Goal: Obtain resource: Download file/media

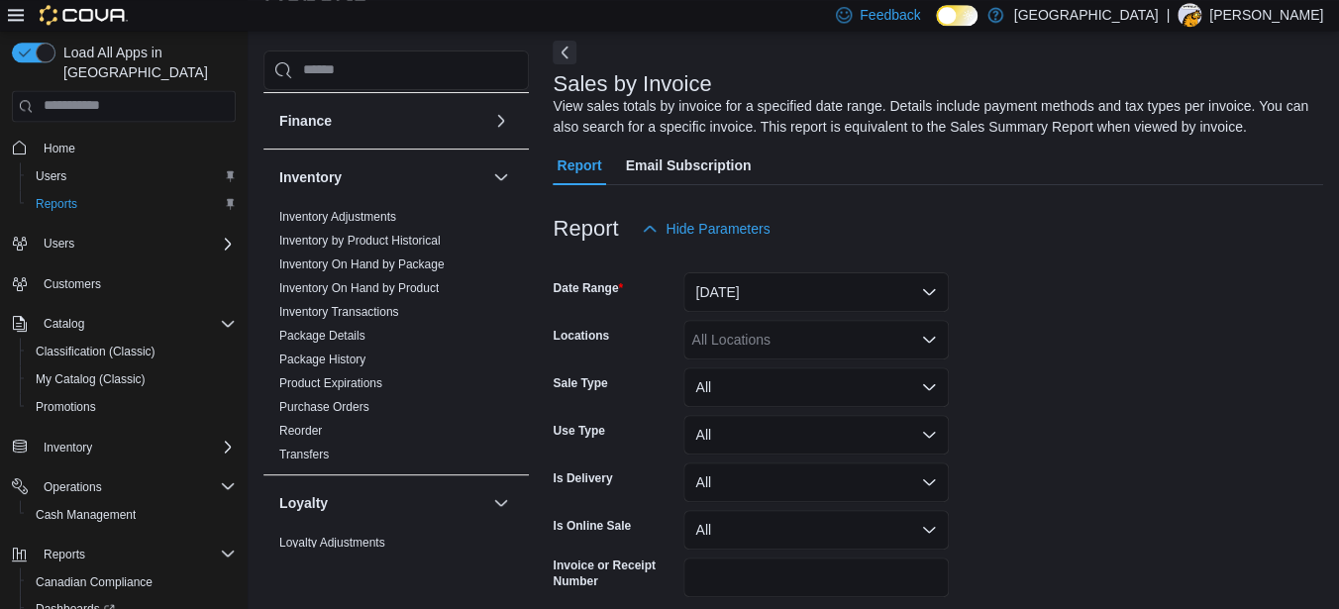
scroll to position [302, 0]
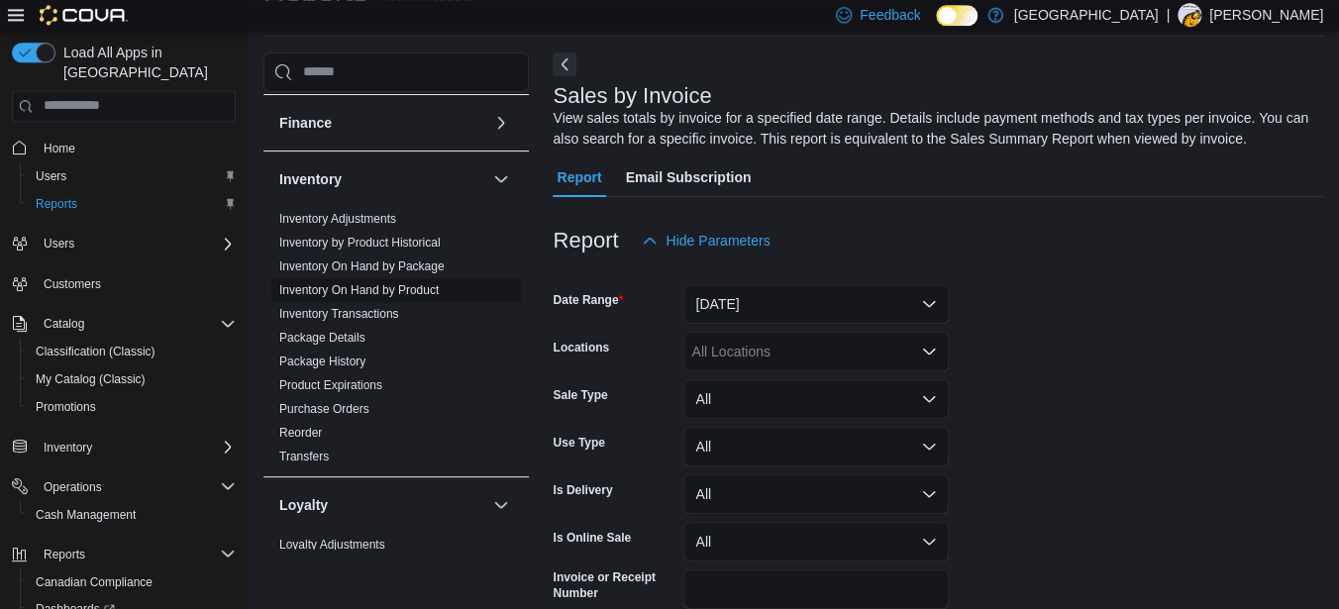
click at [366, 283] on link "Inventory On Hand by Product" at bounding box center [358, 290] width 159 height 14
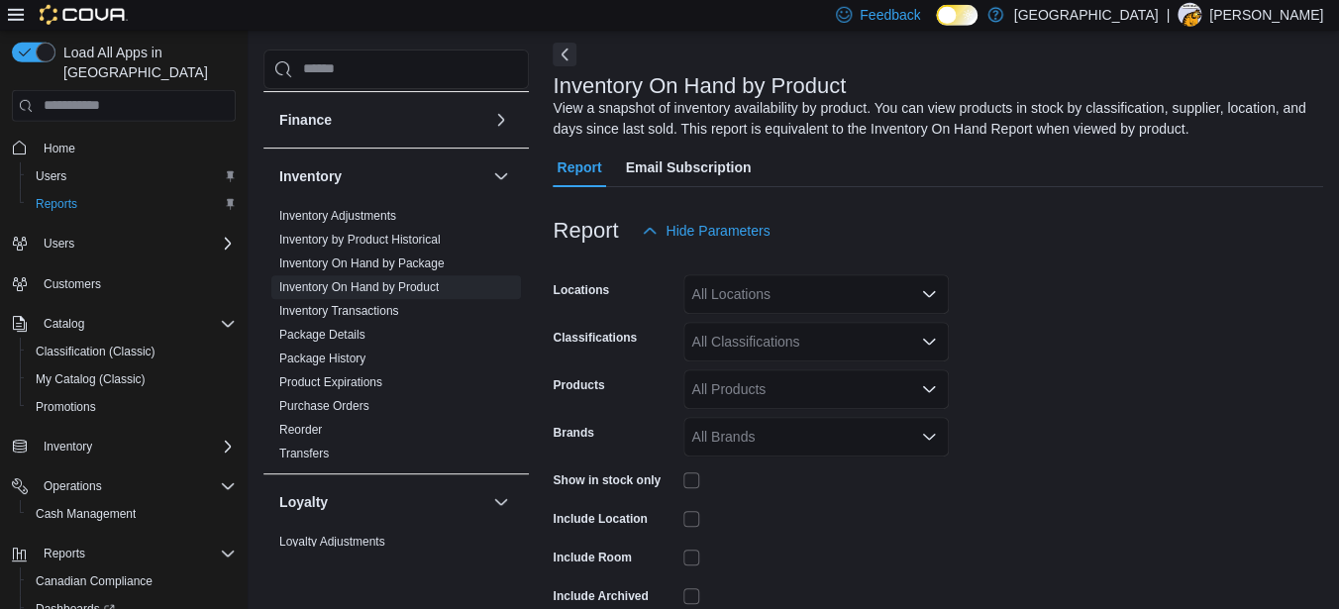
scroll to position [188, 0]
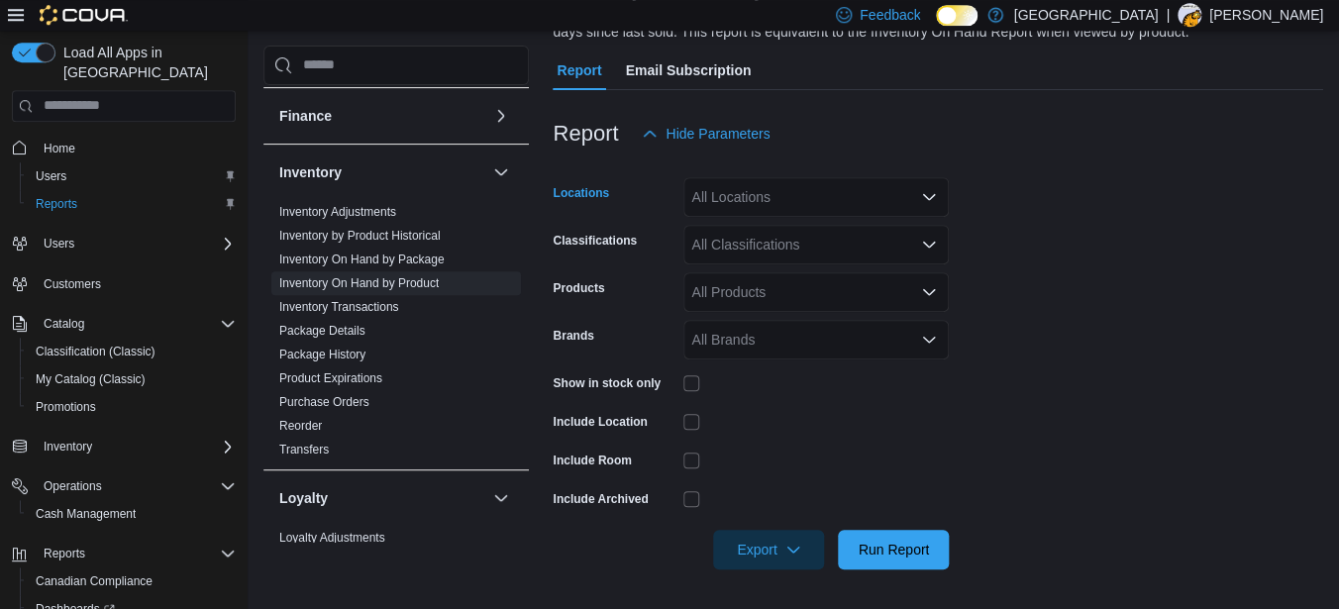
click at [816, 209] on div "All Locations" at bounding box center [815, 197] width 265 height 40
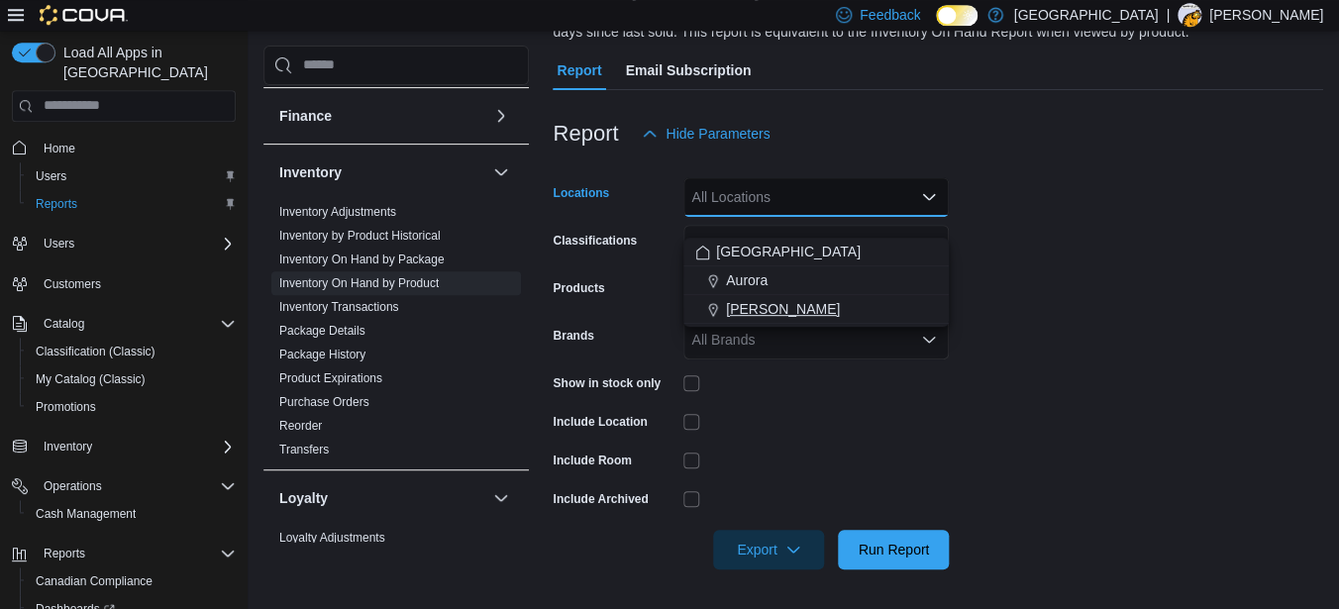
click at [754, 299] on span "[PERSON_NAME]" at bounding box center [783, 309] width 114 height 20
click at [1155, 214] on form "Locations [GEOGRAPHIC_DATA] Cannabis Combo box. Selected. Aurora Cannabis. Pres…" at bounding box center [938, 361] width 770 height 416
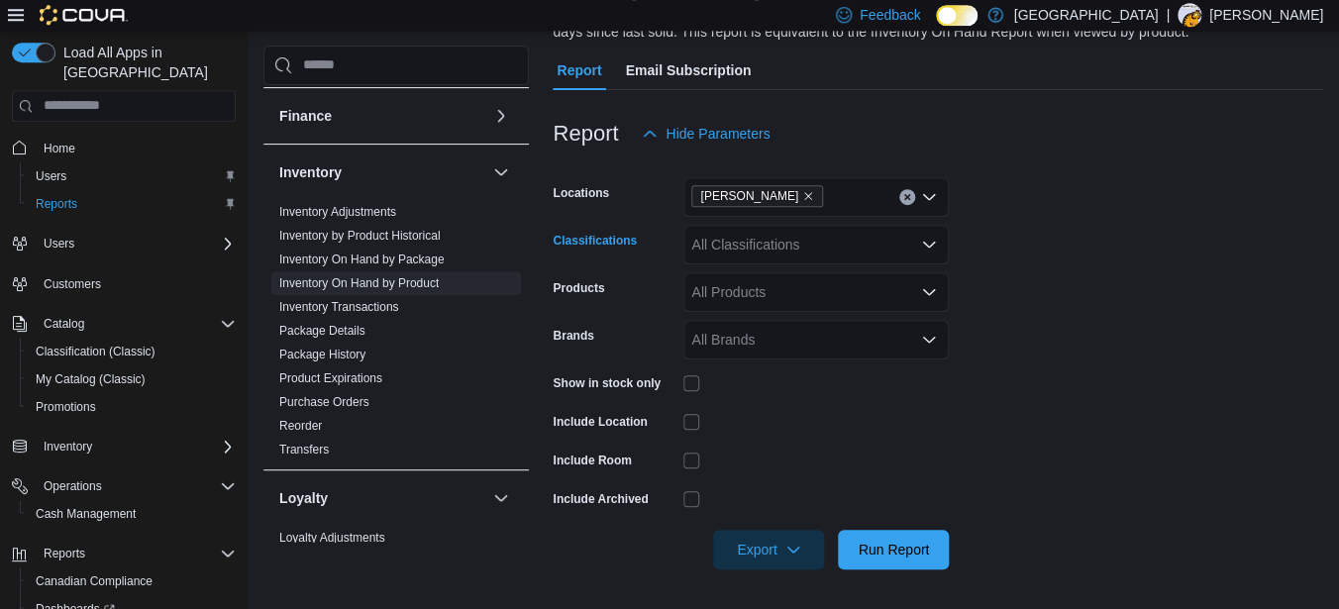
click at [777, 264] on div "All Classifications" at bounding box center [815, 245] width 265 height 40
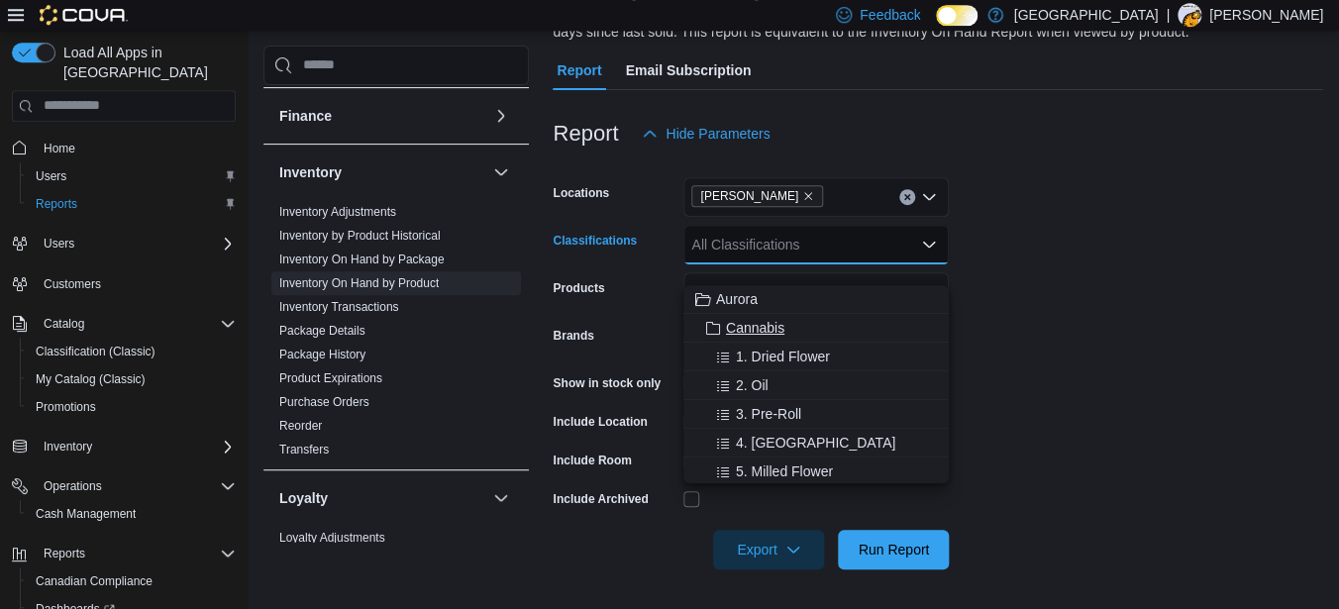
click at [756, 321] on span "Cannabis" at bounding box center [755, 328] width 58 height 20
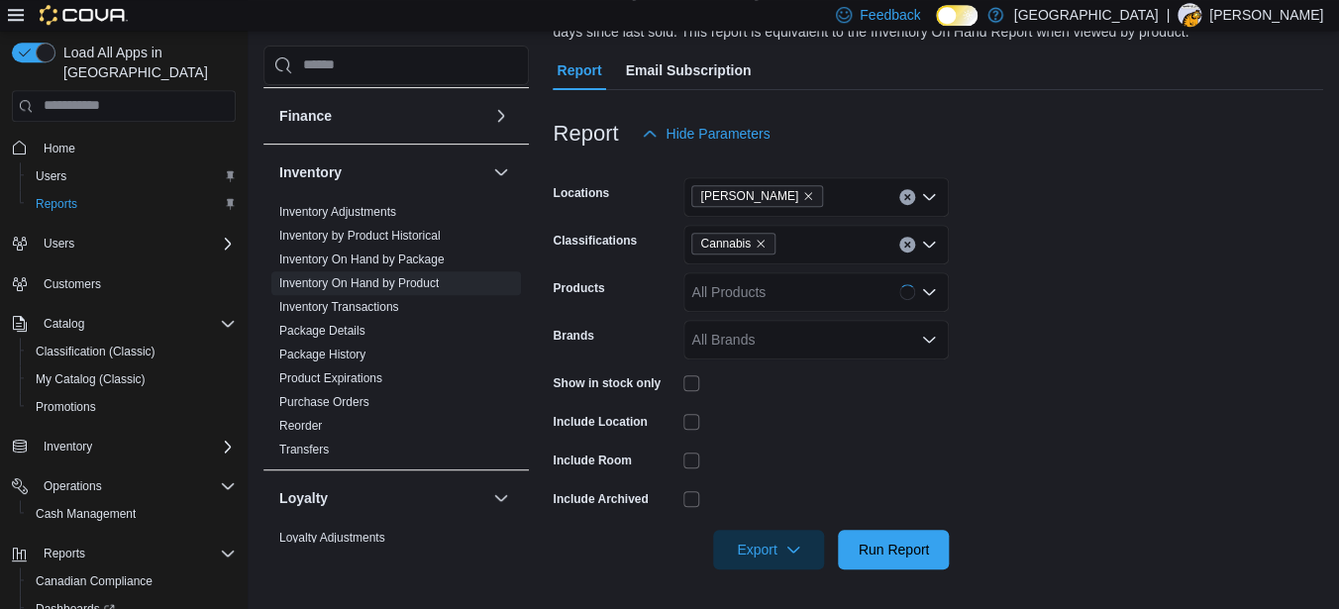
click at [1115, 325] on form "Locations Aurora Cannabis Classifications Cannabis Products All Products Brands…" at bounding box center [938, 361] width 770 height 416
click at [753, 564] on span "Export" at bounding box center [768, 549] width 87 height 40
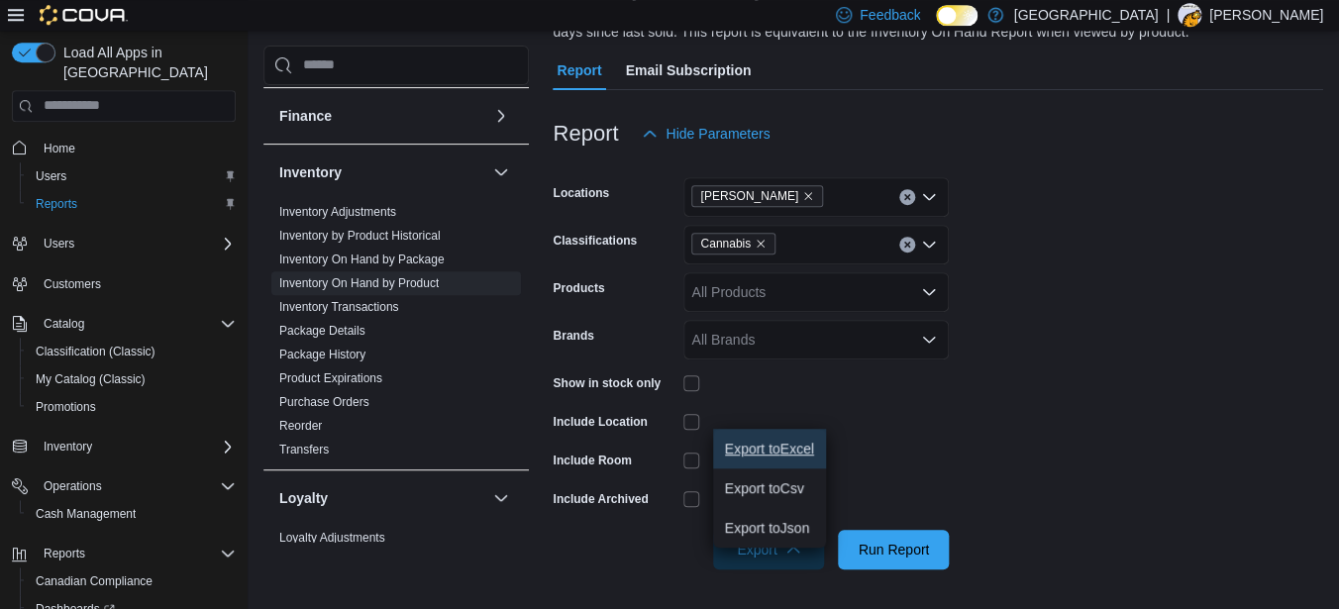
click at [788, 445] on span "Export to Excel" at bounding box center [769, 449] width 89 height 16
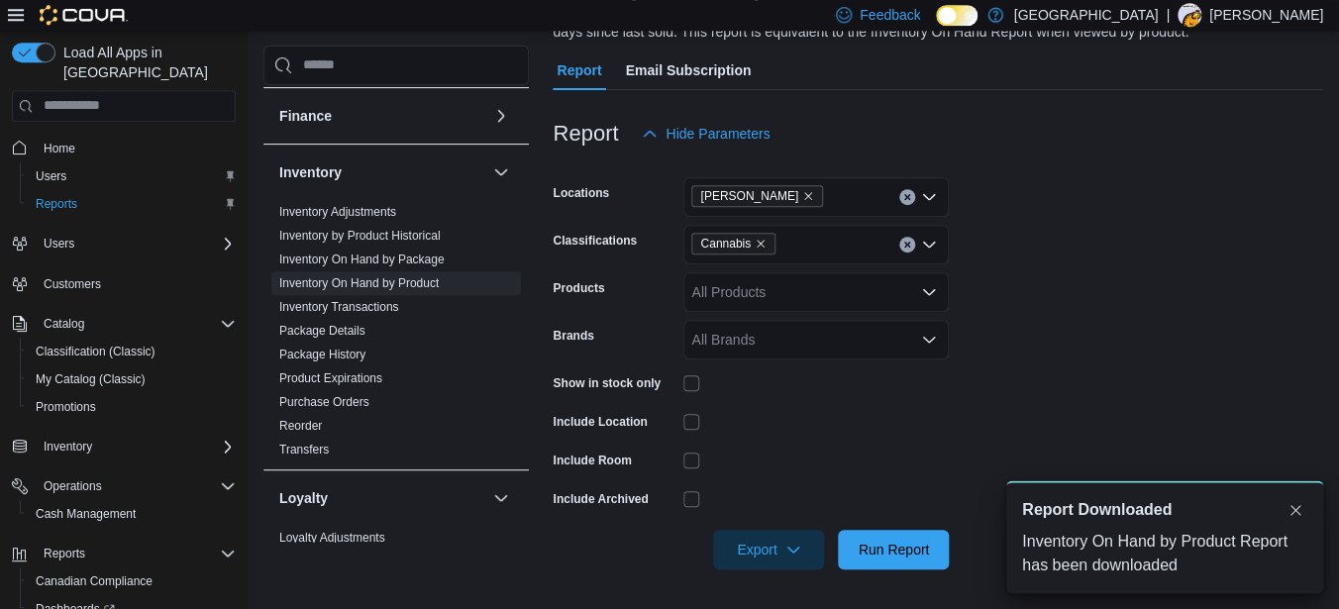
scroll to position [0, 0]
